Goal: Information Seeking & Learning: Learn about a topic

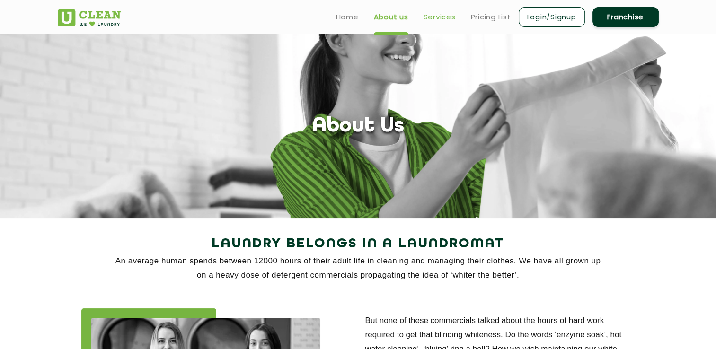
click at [451, 20] on link "Services" at bounding box center [440, 16] width 32 height 11
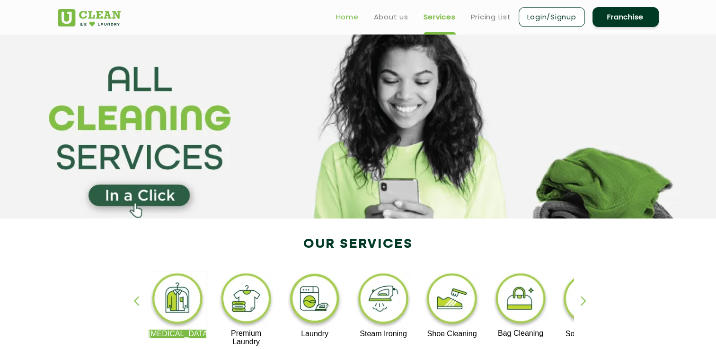
click at [343, 20] on link "Home" at bounding box center [347, 16] width 23 height 11
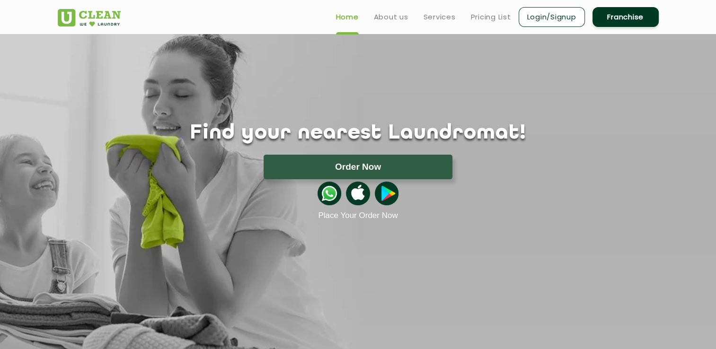
click at [384, 23] on ul "Home About us Services Pricing List Login/Signup Franchise" at bounding box center [494, 17] width 331 height 22
click at [387, 22] on link "About us" at bounding box center [391, 16] width 35 height 11
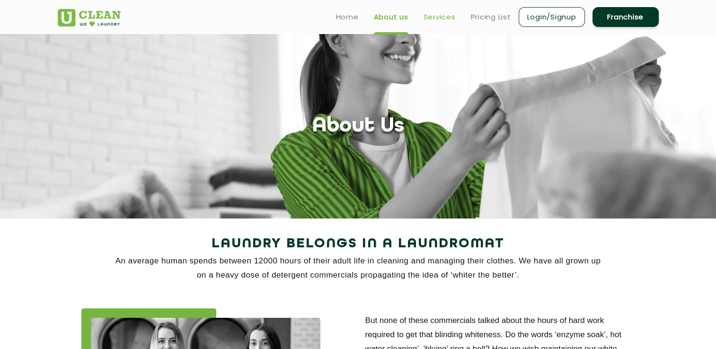
click at [430, 22] on link "Services" at bounding box center [440, 16] width 32 height 11
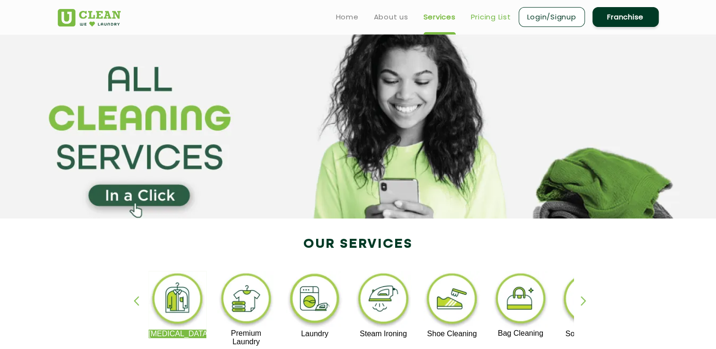
click at [504, 22] on link "Pricing List" at bounding box center [491, 16] width 40 height 11
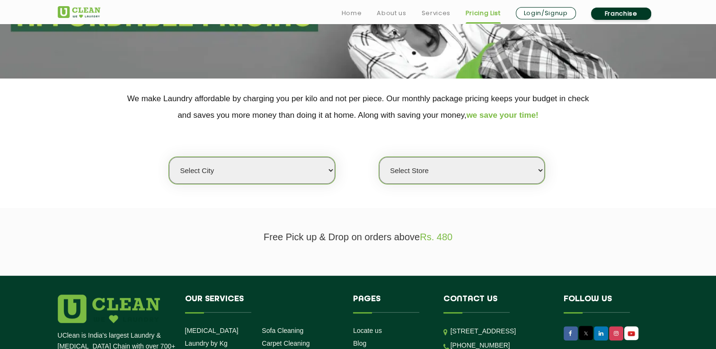
scroll to position [142, 0]
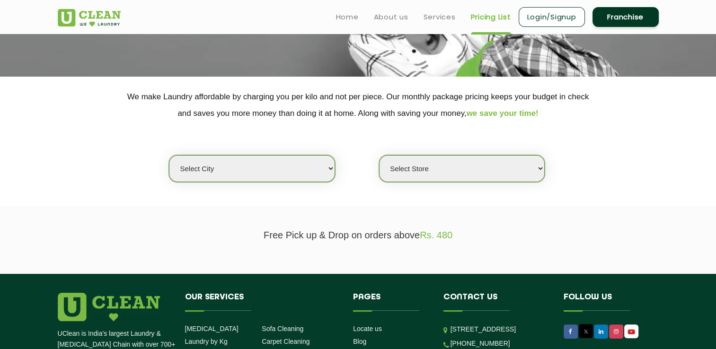
click at [279, 173] on select "Select city [GEOGRAPHIC_DATA] [GEOGRAPHIC_DATA] [GEOGRAPHIC_DATA] [GEOGRAPHIC_D…" at bounding box center [252, 168] width 166 height 27
click at [535, 18] on link "Login/Signup" at bounding box center [552, 17] width 66 height 20
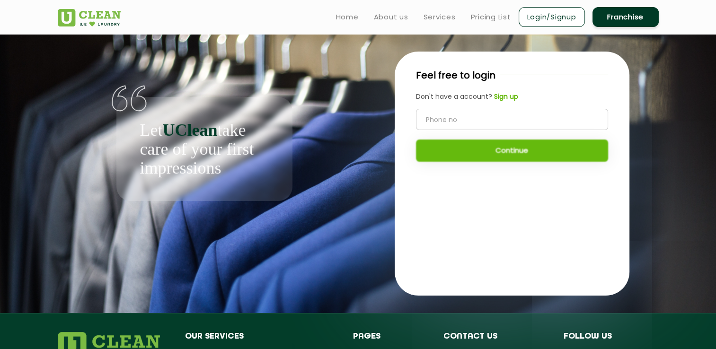
click at [635, 20] on link "Franchise" at bounding box center [626, 17] width 66 height 20
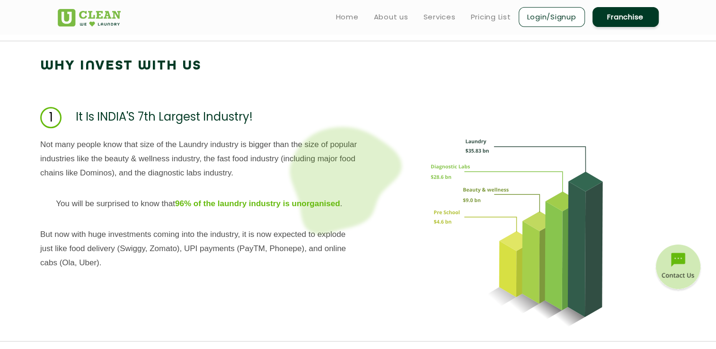
scroll to position [900, 0]
